Goal: Task Accomplishment & Management: Manage account settings

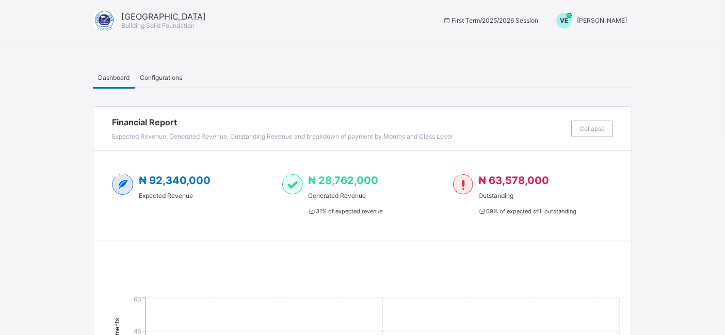
click at [610, 18] on span "[PERSON_NAME]" at bounding box center [602, 21] width 50 height 8
click at [594, 46] on span "Switch to Admin View" at bounding box center [588, 44] width 78 height 12
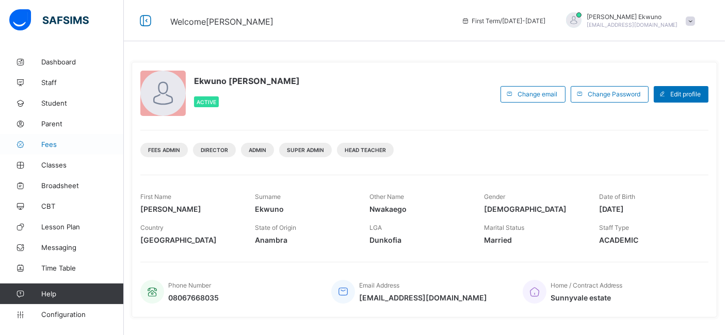
click at [50, 144] on span "Fees" at bounding box center [82, 144] width 83 height 8
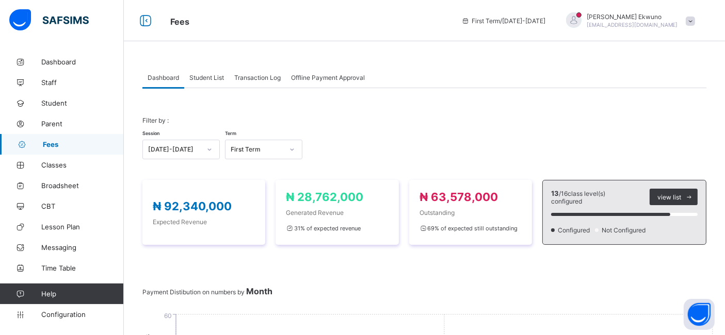
click at [212, 76] on span "Student List" at bounding box center [206, 78] width 35 height 8
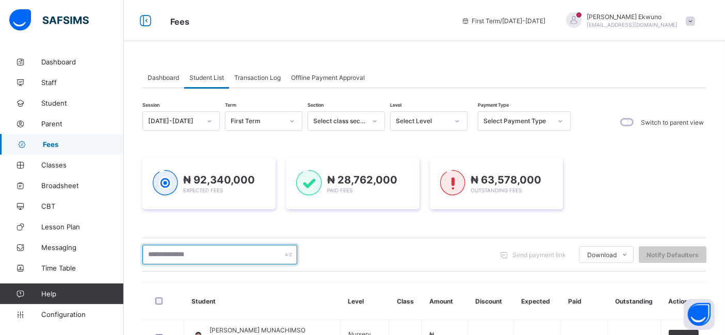
click at [171, 251] on input "text" at bounding box center [219, 255] width 155 height 20
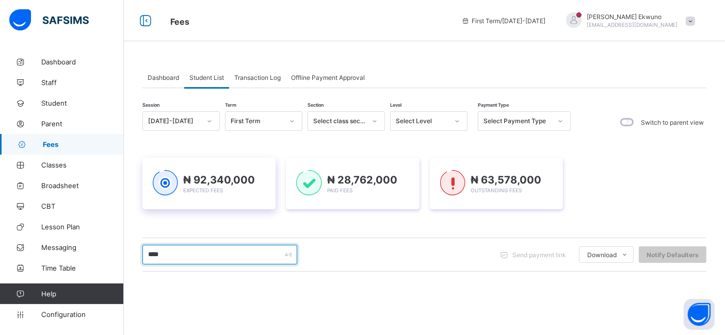
type input "******"
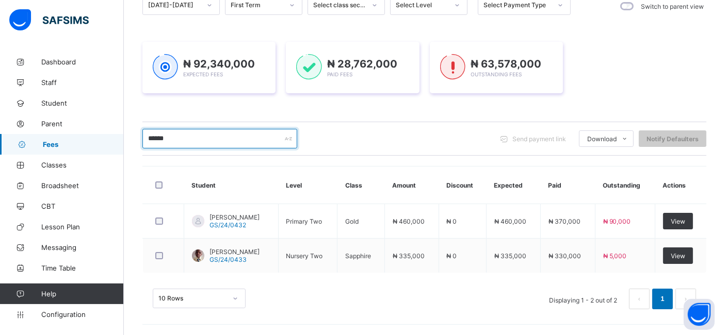
scroll to position [115, 0]
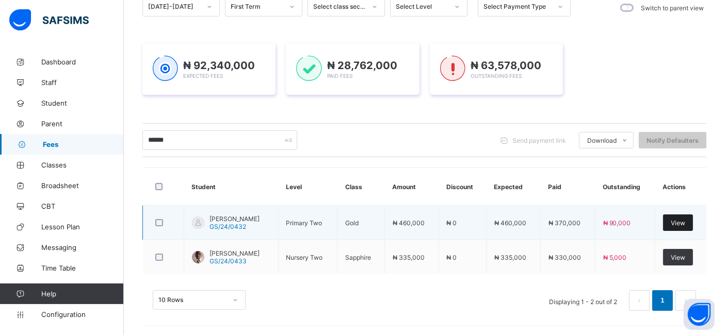
click at [684, 221] on span "View" at bounding box center [678, 223] width 14 height 8
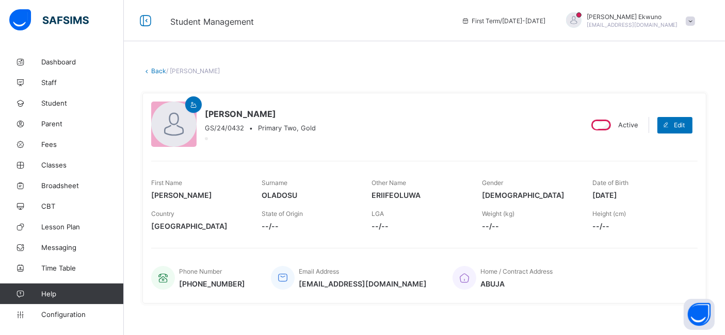
click at [161, 67] on link "Back" at bounding box center [158, 71] width 15 height 8
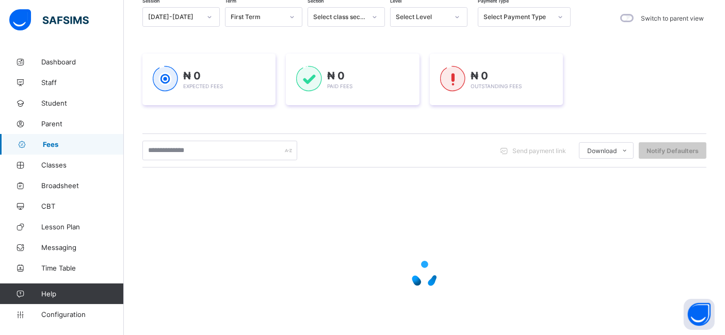
scroll to position [156, 0]
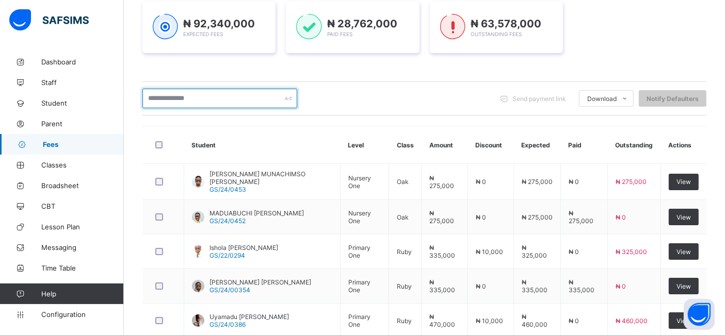
click at [205, 101] on input "text" at bounding box center [219, 99] width 155 height 20
click at [193, 96] on input "text" at bounding box center [219, 99] width 155 height 20
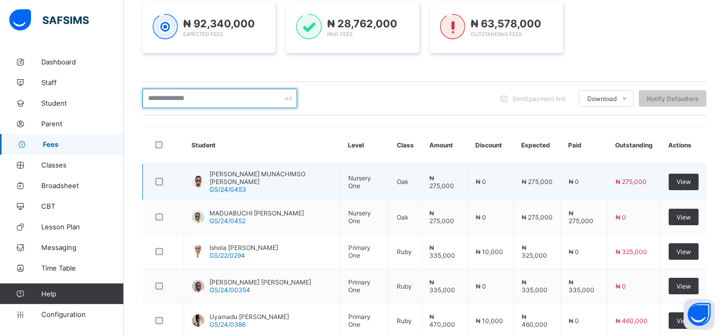
type input "*******"
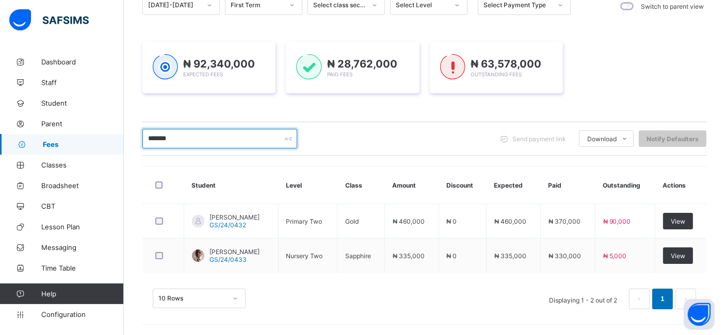
scroll to position [115, 0]
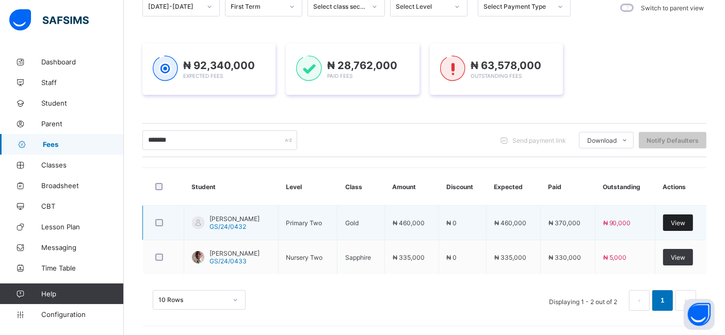
click at [685, 219] on span "View" at bounding box center [678, 223] width 14 height 8
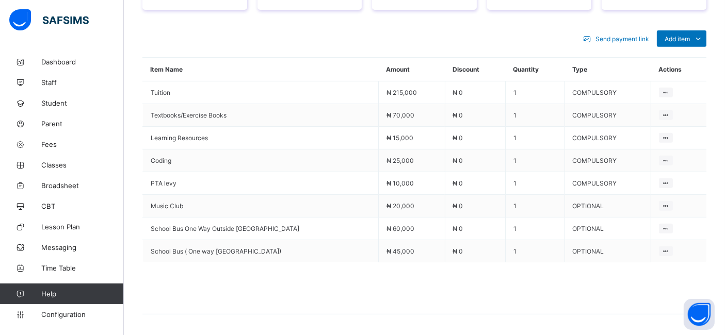
scroll to position [449, 0]
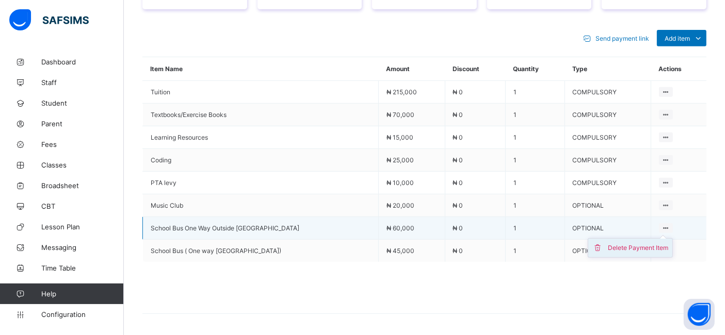
click at [646, 243] on div "Delete Payment Item" at bounding box center [638, 248] width 60 height 10
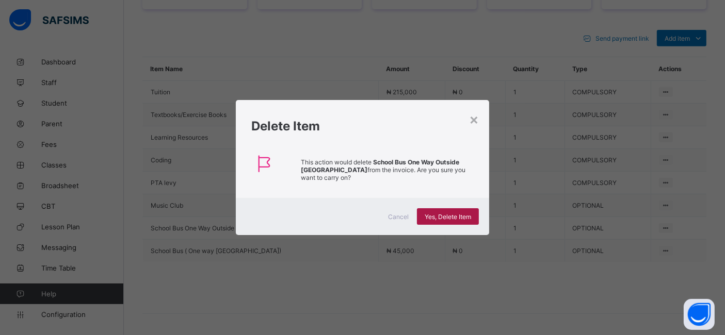
click at [445, 216] on span "Yes, Delete Item" at bounding box center [448, 217] width 46 height 8
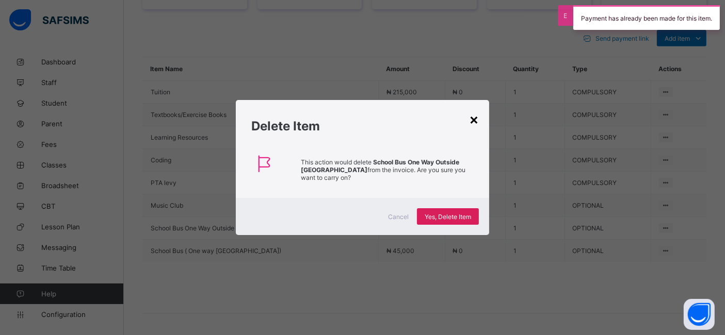
click at [477, 123] on div "×" at bounding box center [474, 119] width 10 height 18
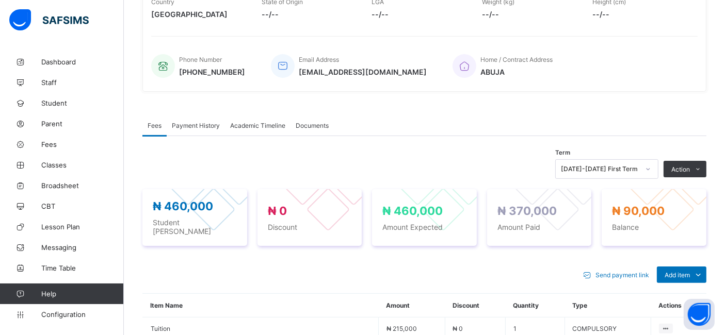
scroll to position [204, 0]
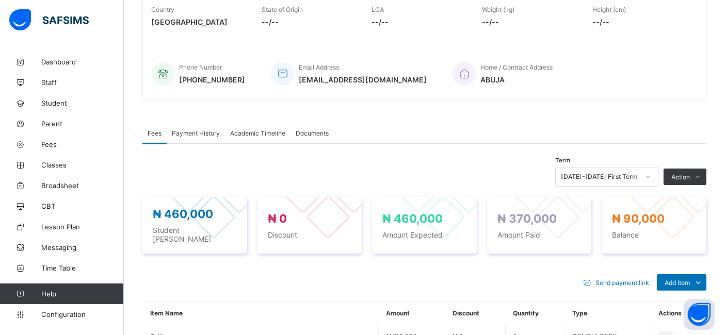
click at [200, 129] on span "Payment History" at bounding box center [196, 133] width 48 height 8
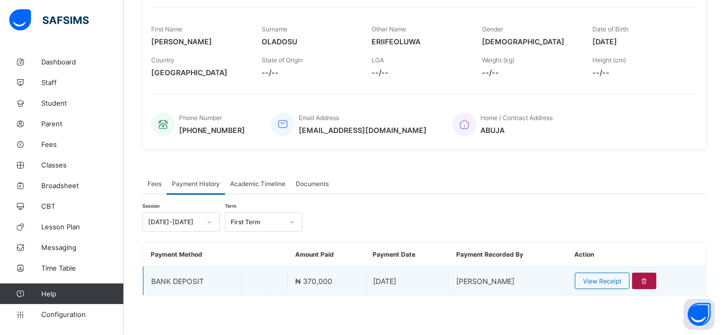
click at [653, 284] on div at bounding box center [644, 281] width 24 height 17
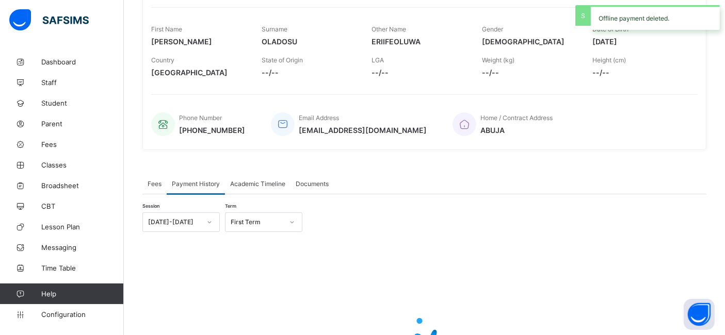
scroll to position [204, 0]
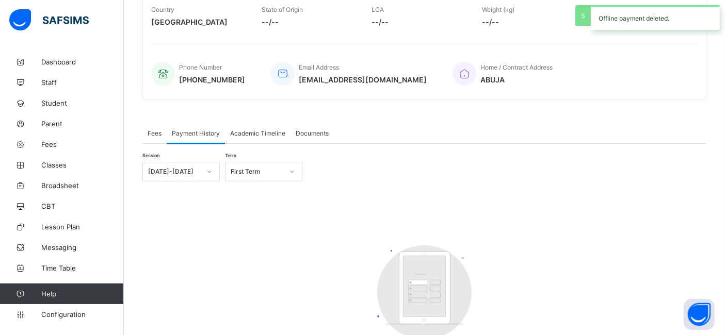
click at [157, 132] on span "Fees" at bounding box center [155, 133] width 14 height 8
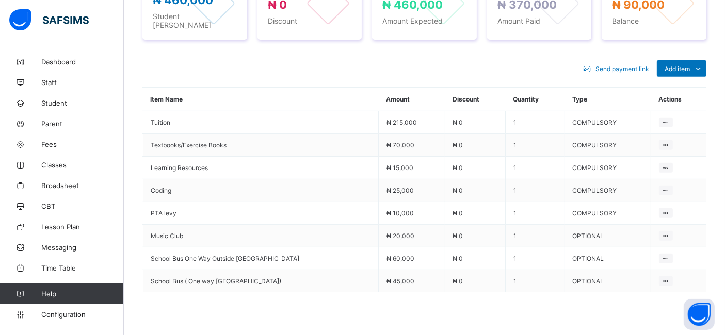
scroll to position [476, 0]
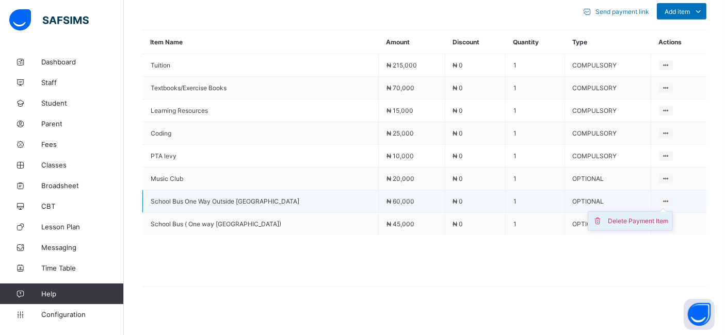
click at [640, 216] on div "Delete Payment Item" at bounding box center [638, 221] width 60 height 10
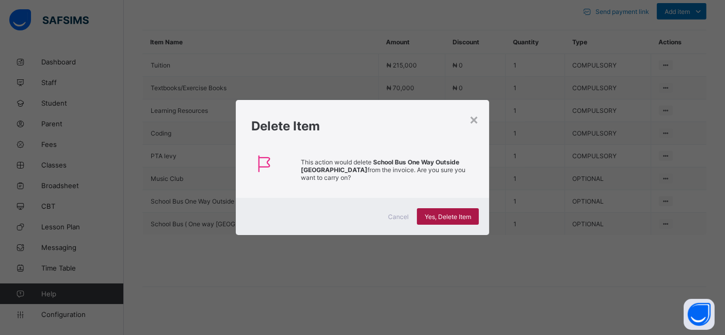
click at [431, 217] on span "Yes, Delete Item" at bounding box center [448, 217] width 46 height 8
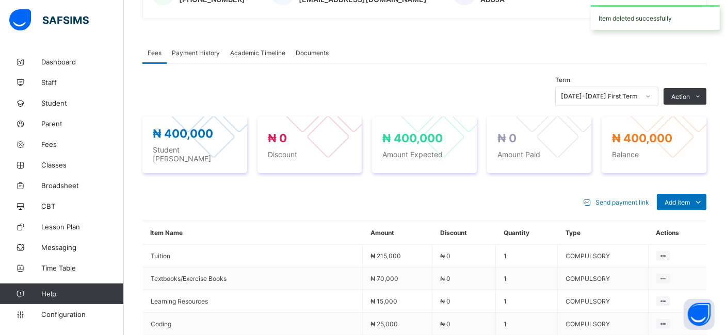
scroll to position [276, 0]
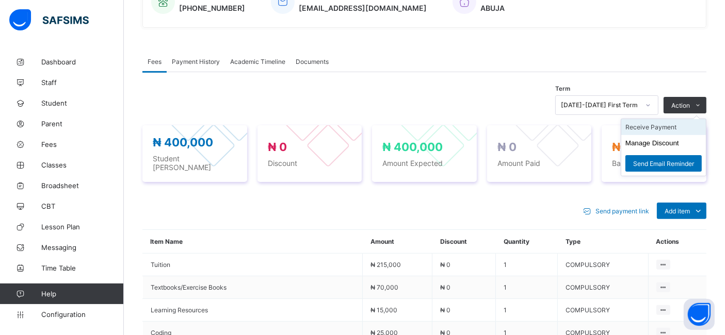
click at [649, 127] on li "Receive Payment" at bounding box center [663, 127] width 85 height 16
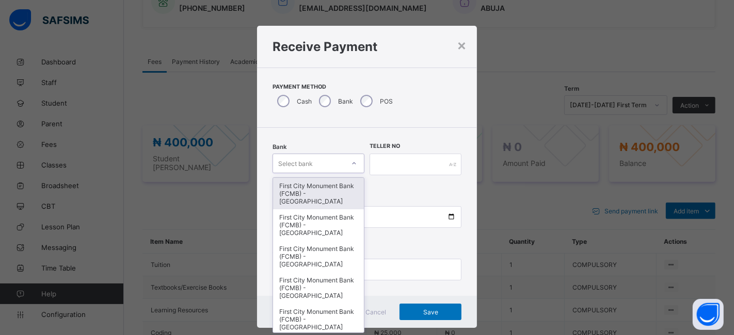
click at [353, 166] on icon at bounding box center [354, 163] width 6 height 10
click at [326, 192] on div "First City Monument Bank (FCMB) - [GEOGRAPHIC_DATA]" at bounding box center [318, 193] width 91 height 31
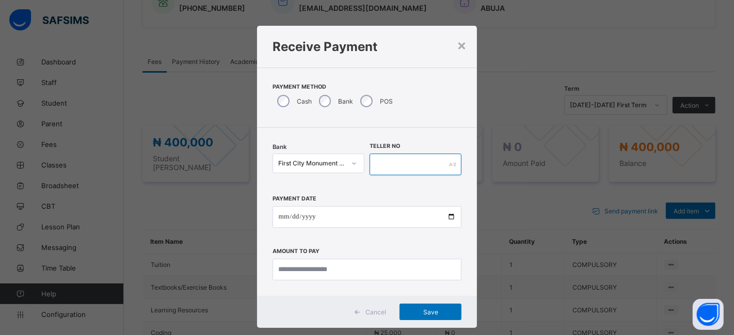
click at [391, 172] on input "text" at bounding box center [415, 165] width 92 height 22
type input "**********"
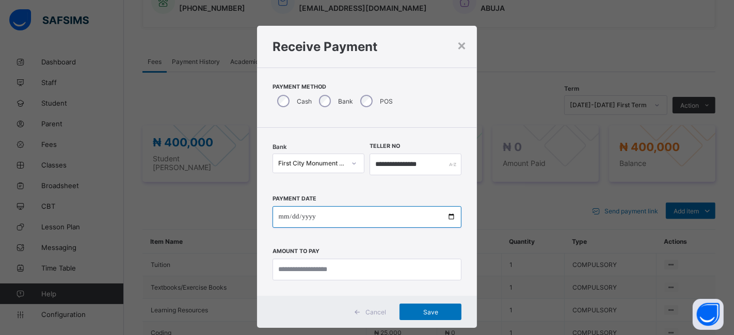
click at [450, 217] on input "date" at bounding box center [366, 217] width 189 height 22
type input "**********"
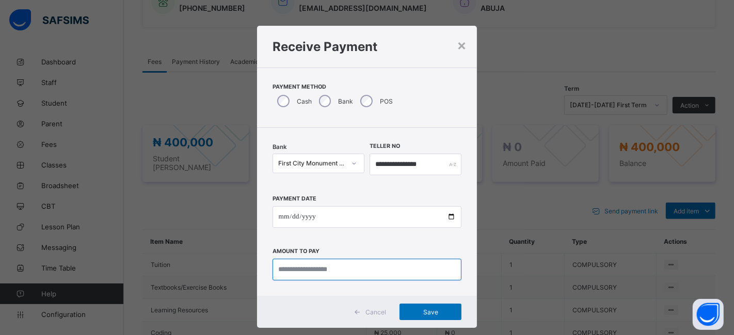
click at [286, 270] on input "currency" at bounding box center [366, 270] width 189 height 22
type input "*********"
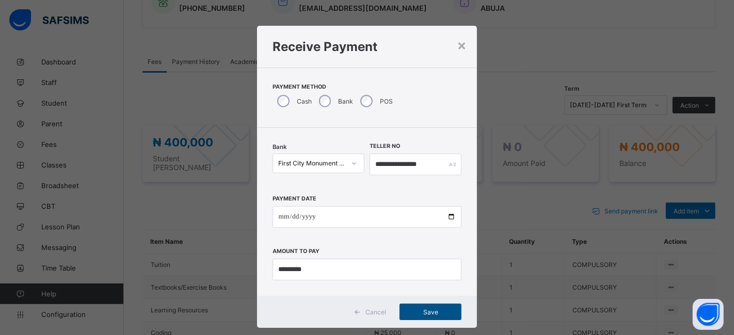
click at [438, 309] on span "Save" at bounding box center [430, 312] width 46 height 8
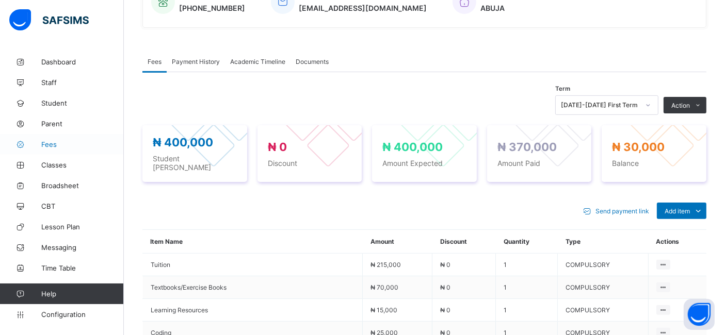
click at [49, 145] on span "Fees" at bounding box center [82, 144] width 83 height 8
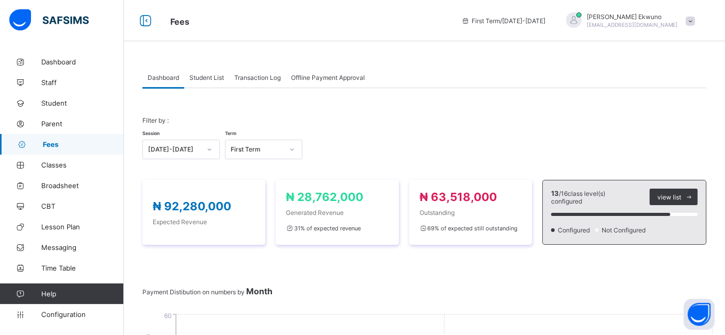
click at [216, 80] on span "Student List" at bounding box center [206, 78] width 35 height 8
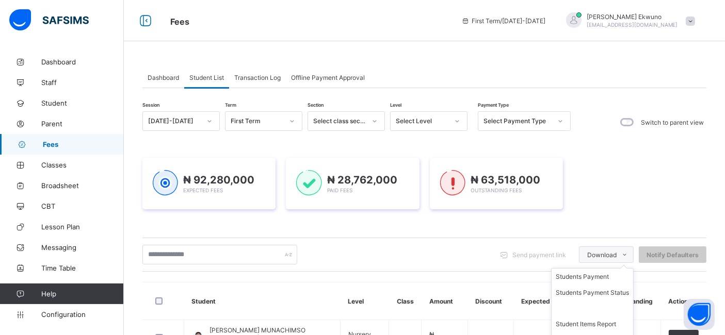
click at [615, 247] on div "Download" at bounding box center [606, 255] width 55 height 17
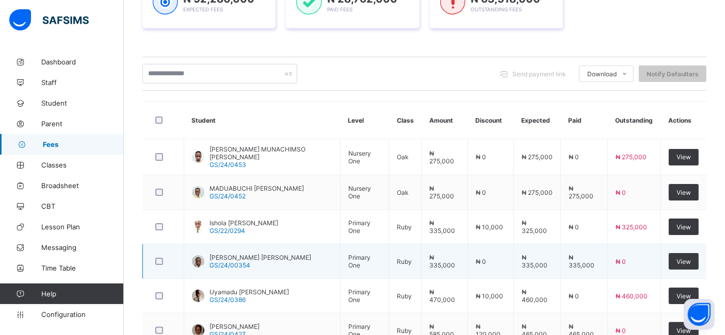
click at [608, 245] on td "₦ 335,000" at bounding box center [584, 262] width 47 height 35
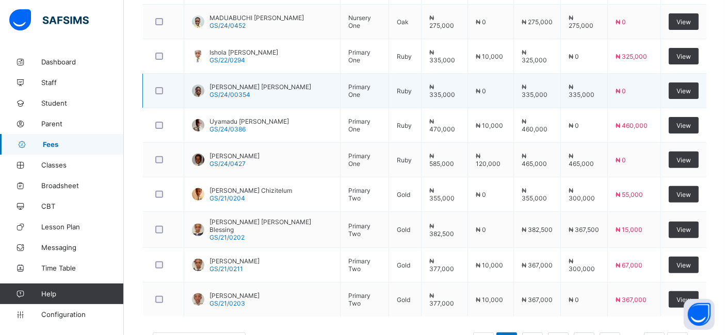
scroll to position [390, 0]
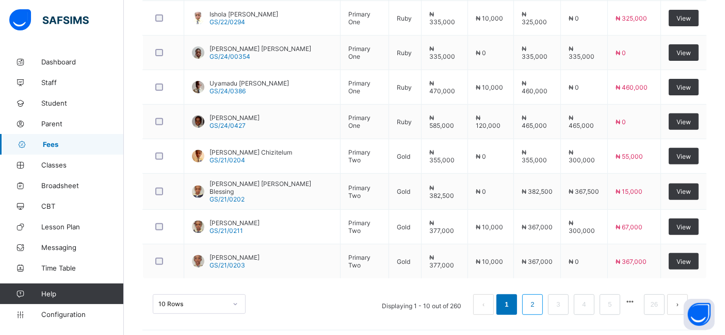
click at [537, 299] on link "2" at bounding box center [532, 304] width 10 height 13
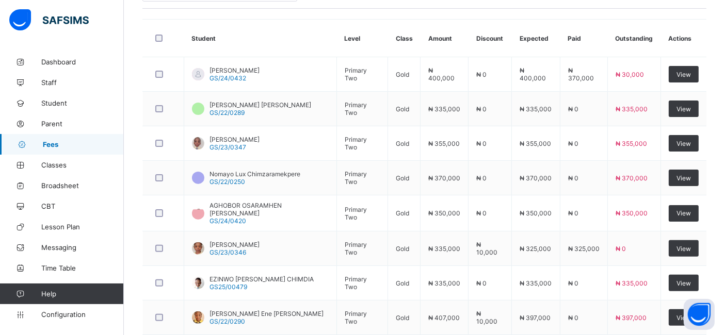
scroll to position [263, 0]
